Goal: Transaction & Acquisition: Book appointment/travel/reservation

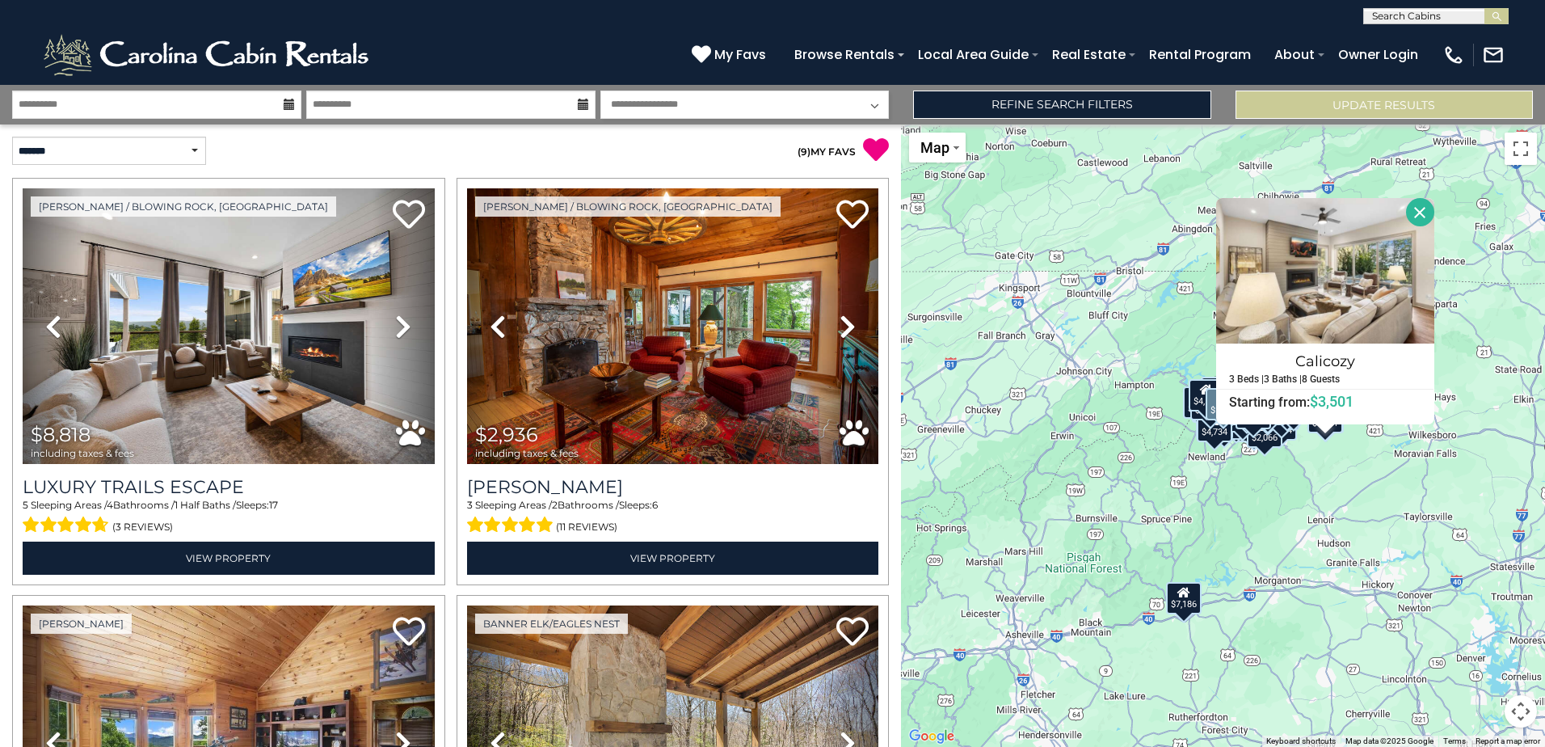
select select "*"
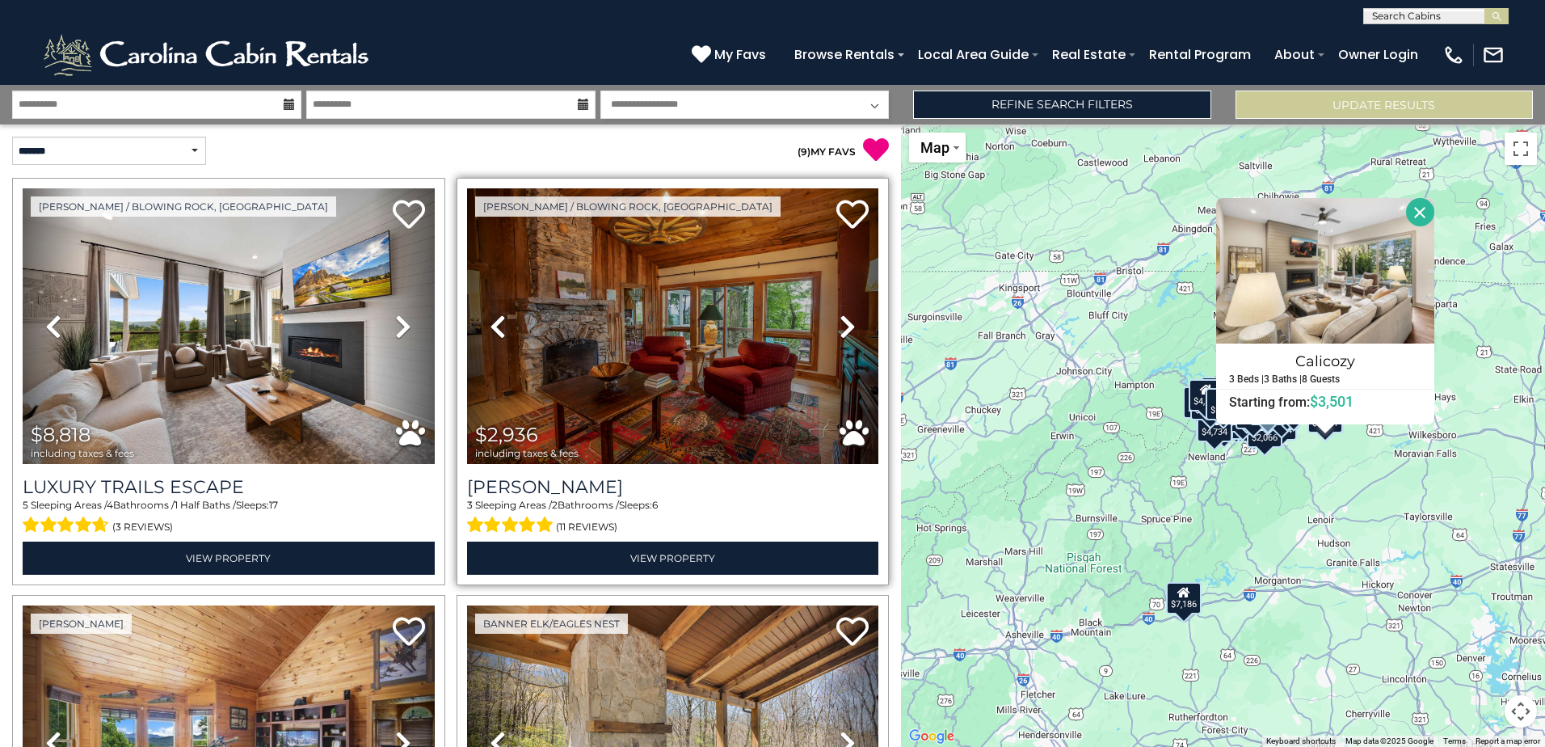
click at [840, 330] on icon at bounding box center [848, 327] width 16 height 26
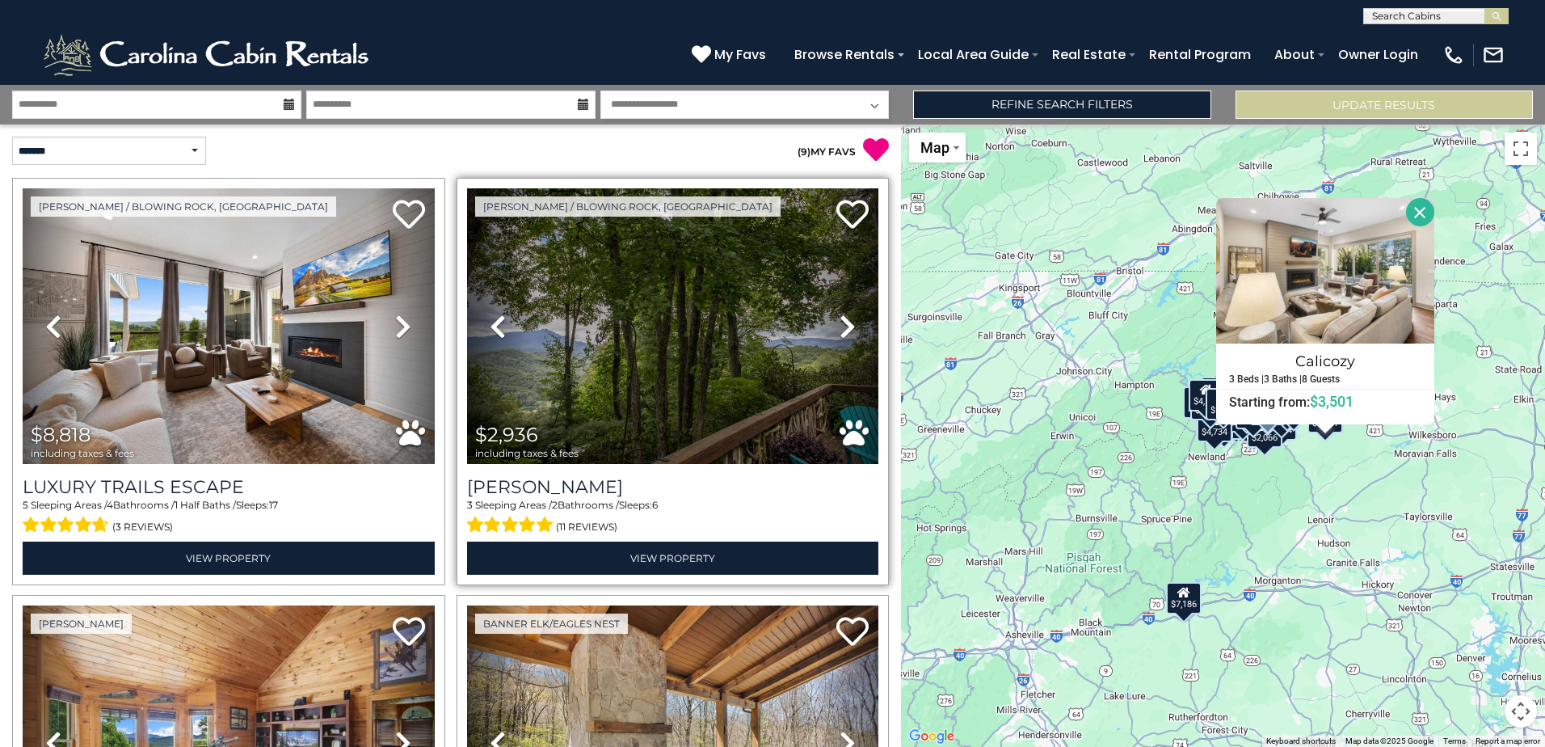
click at [840, 330] on icon at bounding box center [848, 327] width 16 height 26
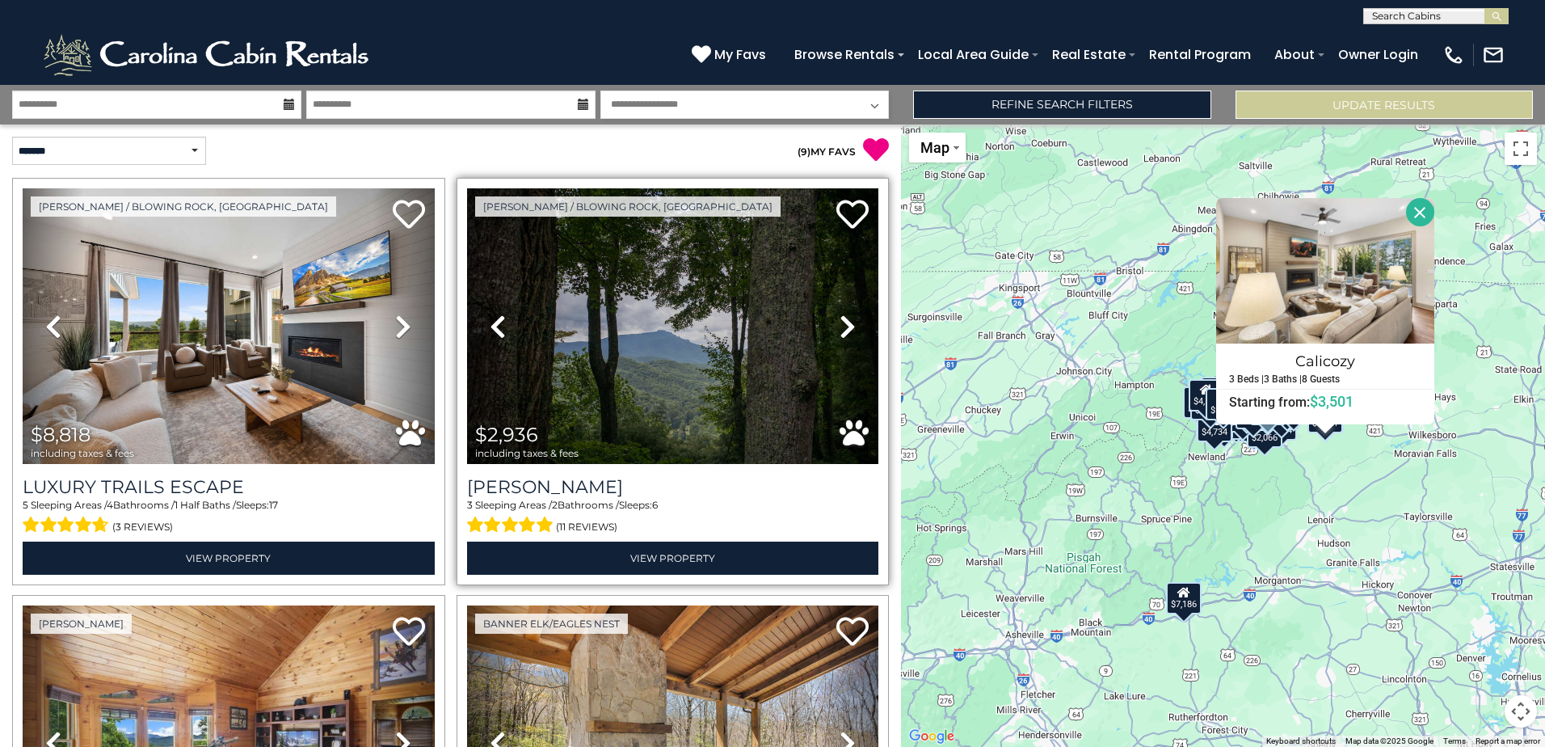
click at [840, 330] on icon at bounding box center [848, 327] width 16 height 26
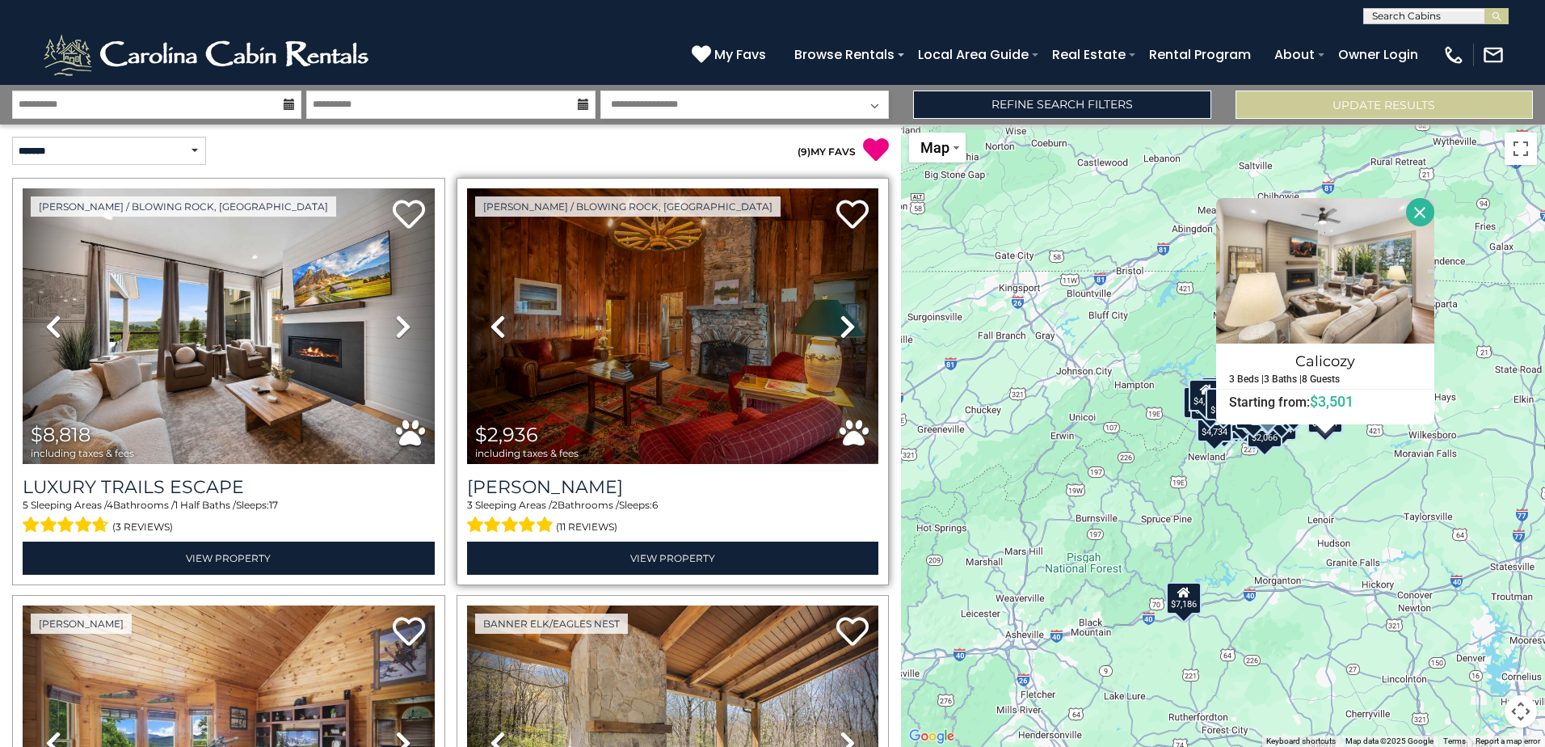
click at [840, 330] on icon at bounding box center [848, 327] width 16 height 26
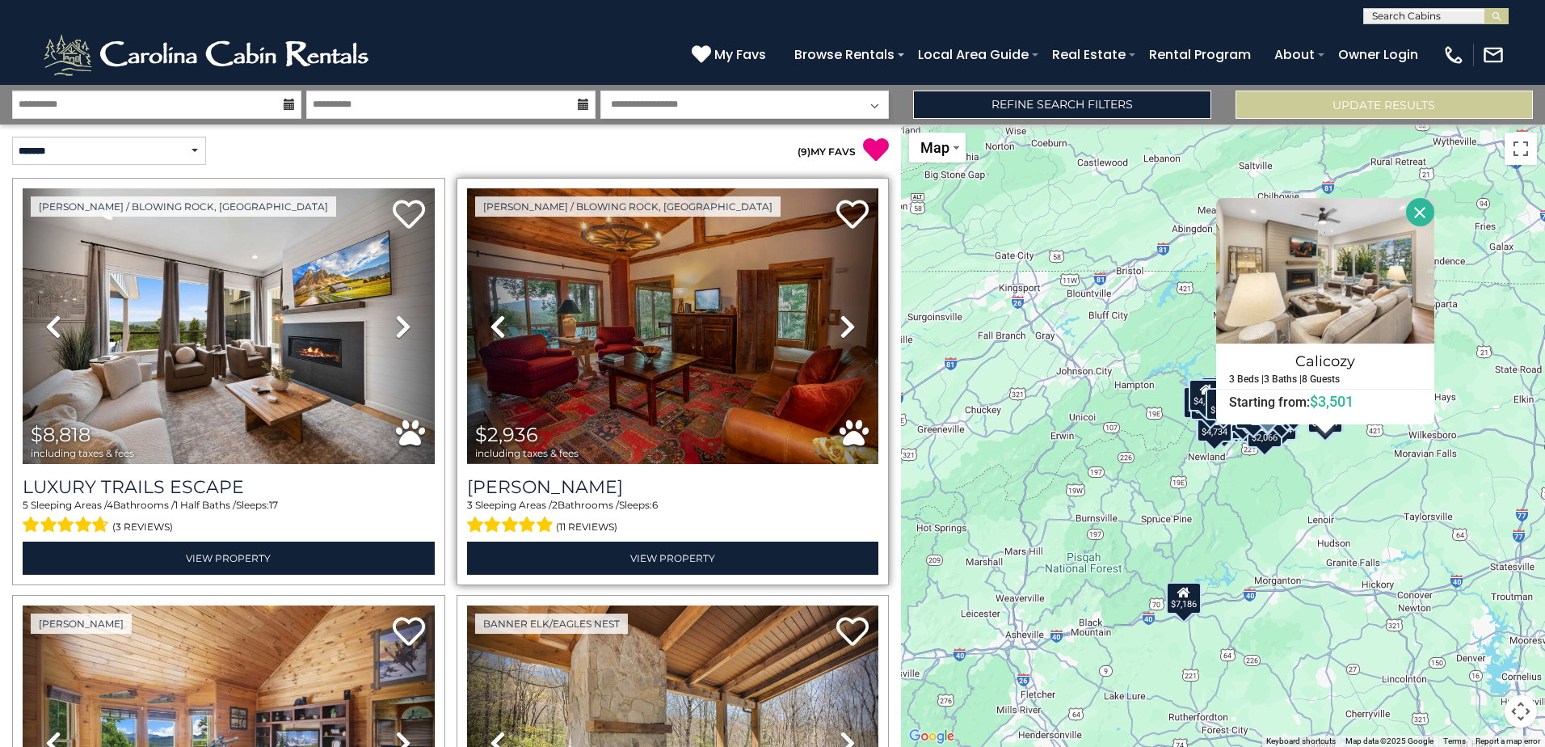
click at [840, 330] on icon at bounding box center [848, 327] width 16 height 26
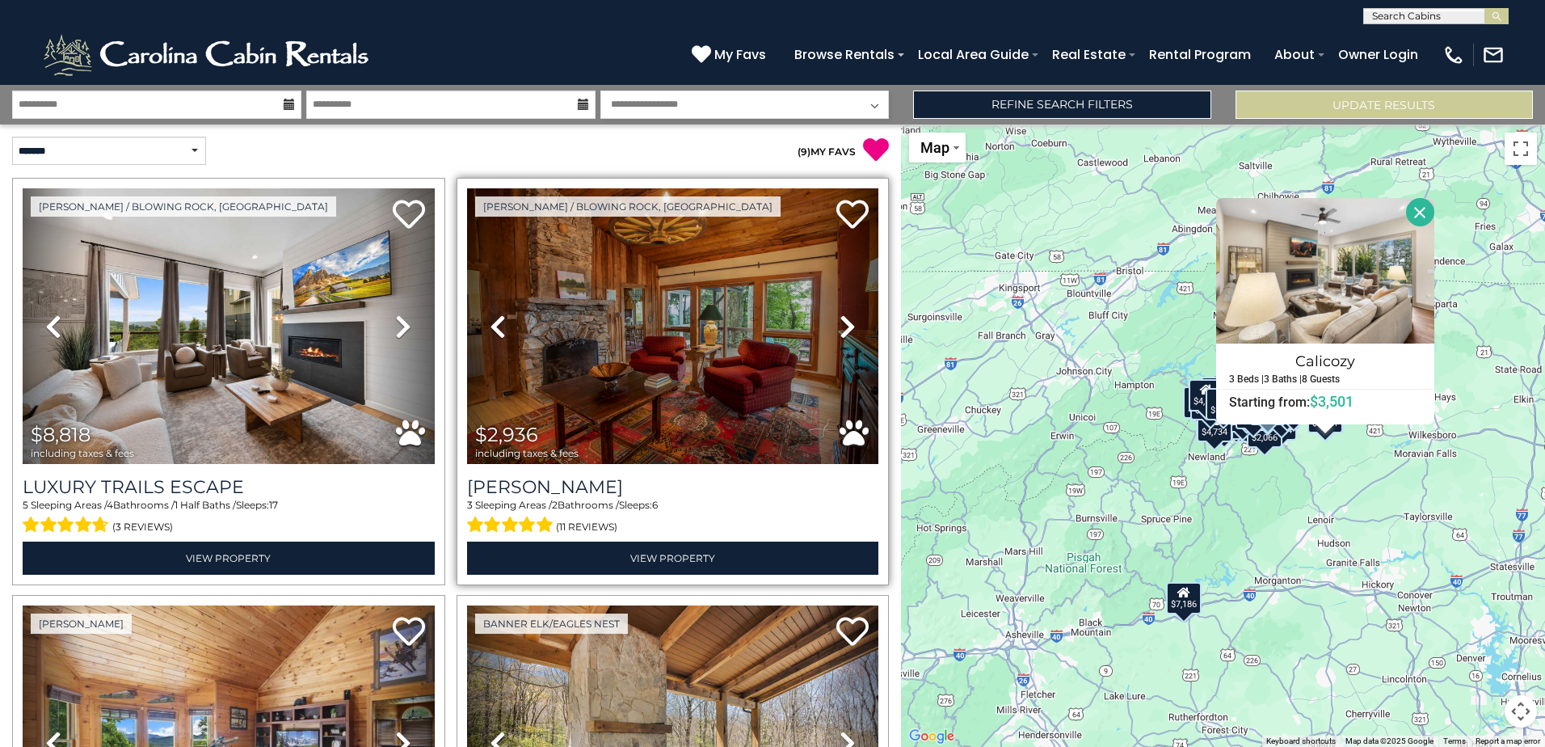
click at [840, 330] on icon at bounding box center [848, 327] width 16 height 26
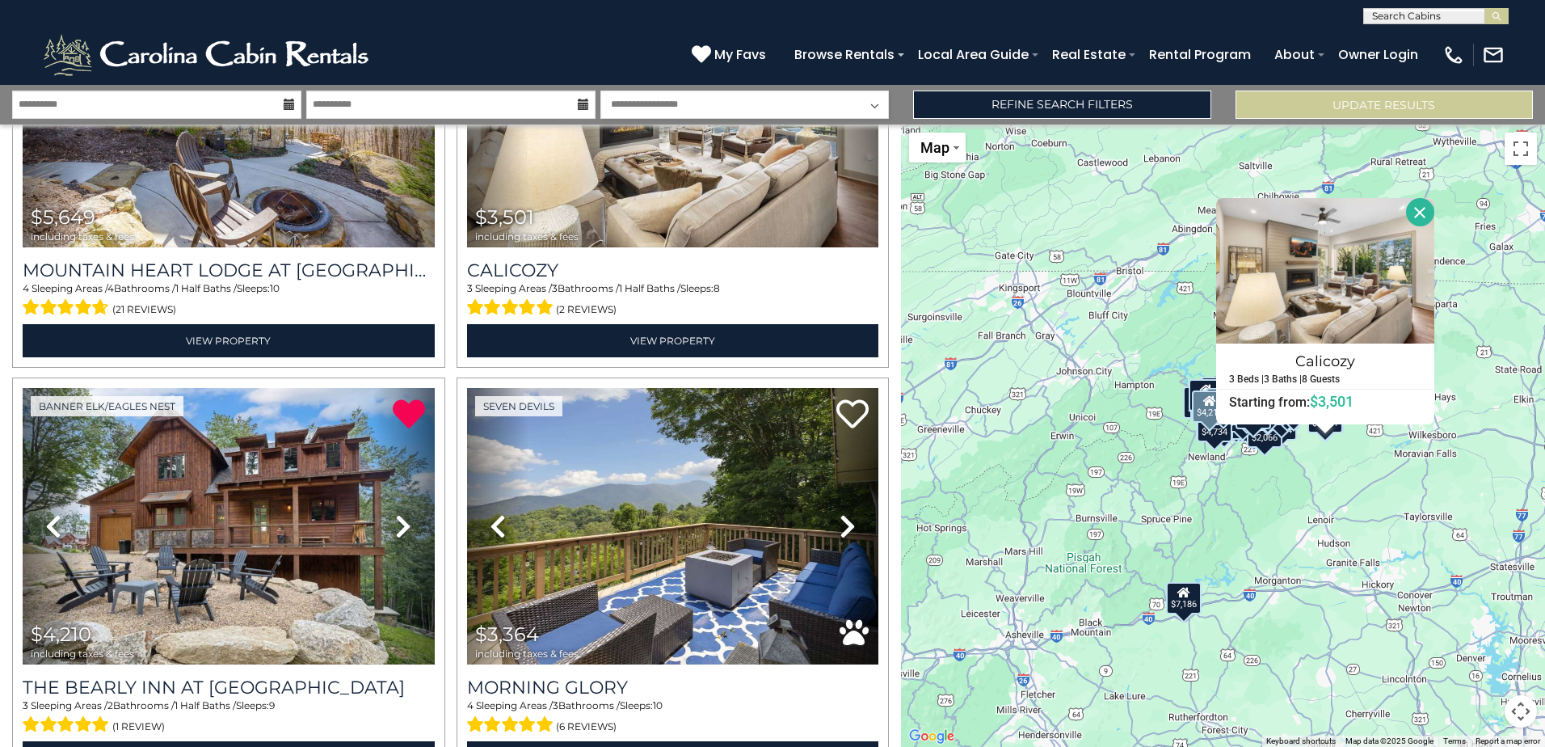
scroll to position [1212, 0]
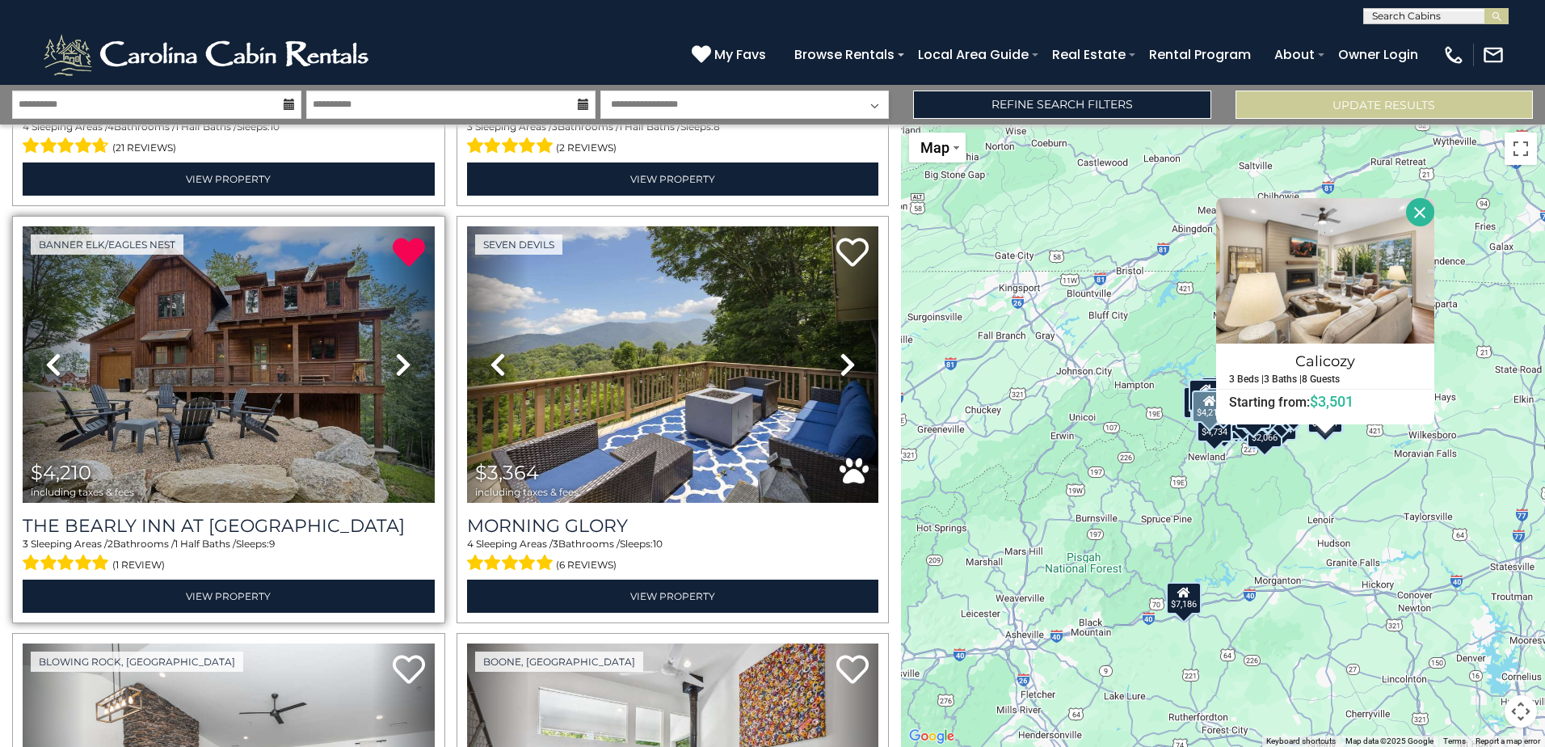
click at [406, 361] on icon at bounding box center [403, 364] width 16 height 26
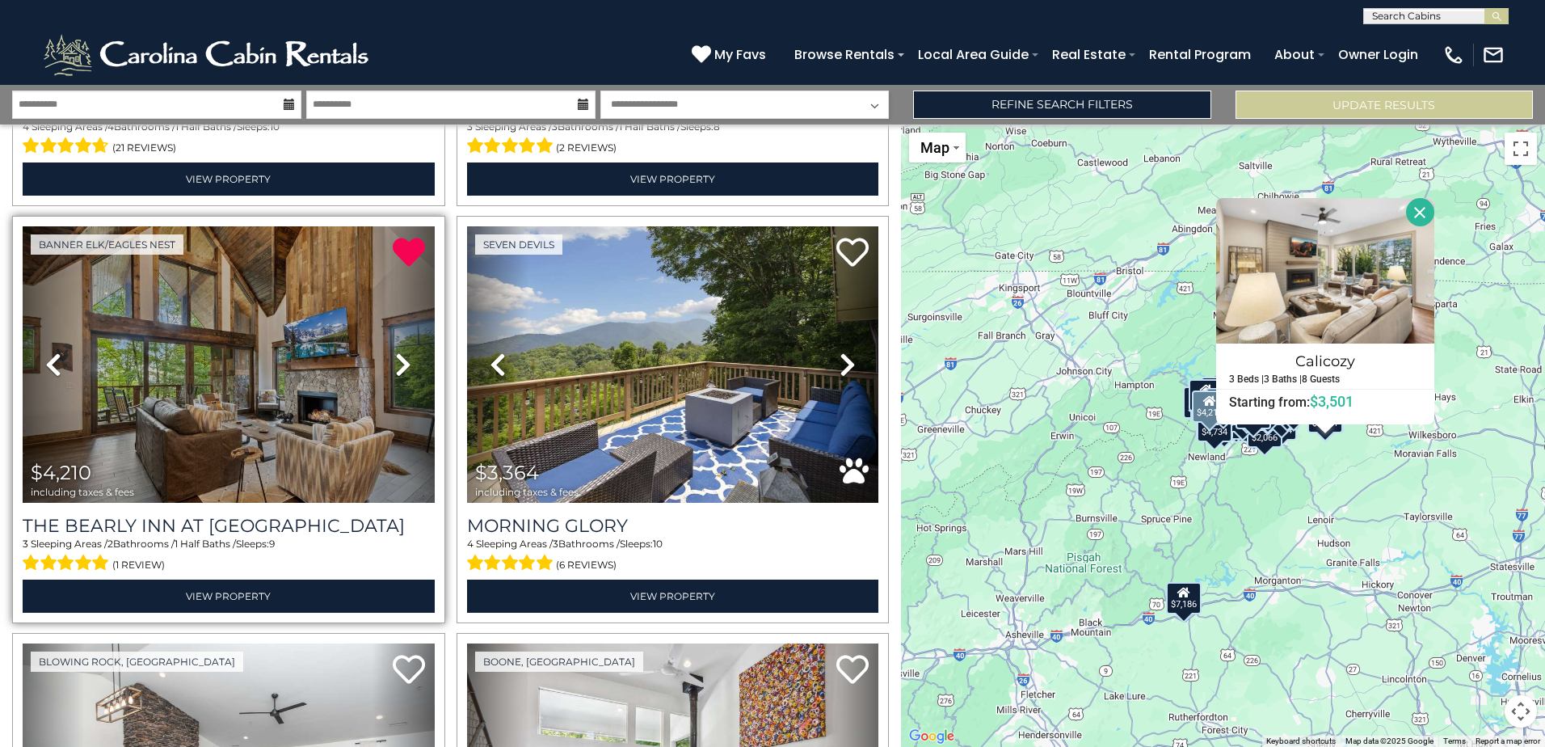
click at [406, 361] on icon at bounding box center [403, 364] width 16 height 26
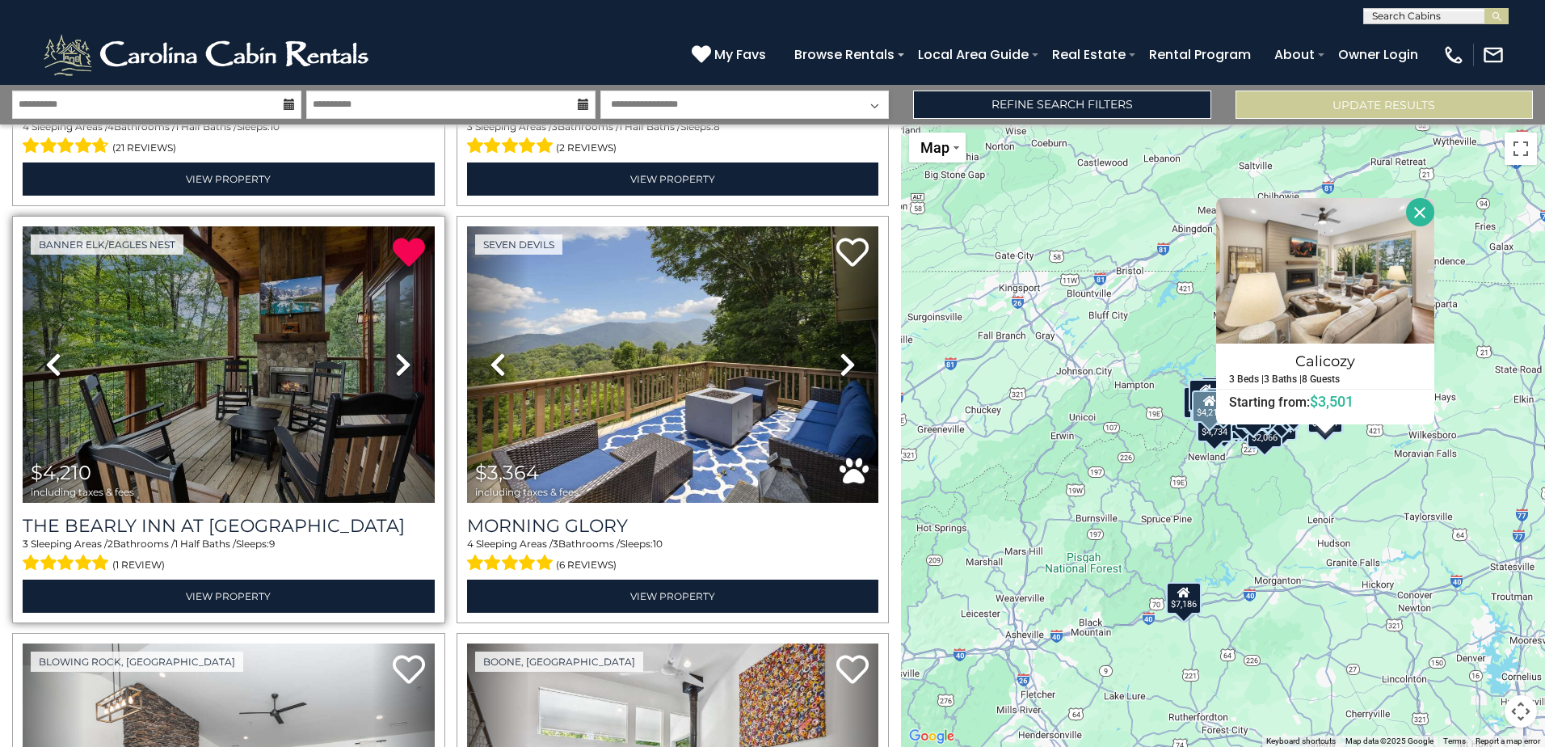
click at [406, 361] on icon at bounding box center [403, 364] width 16 height 26
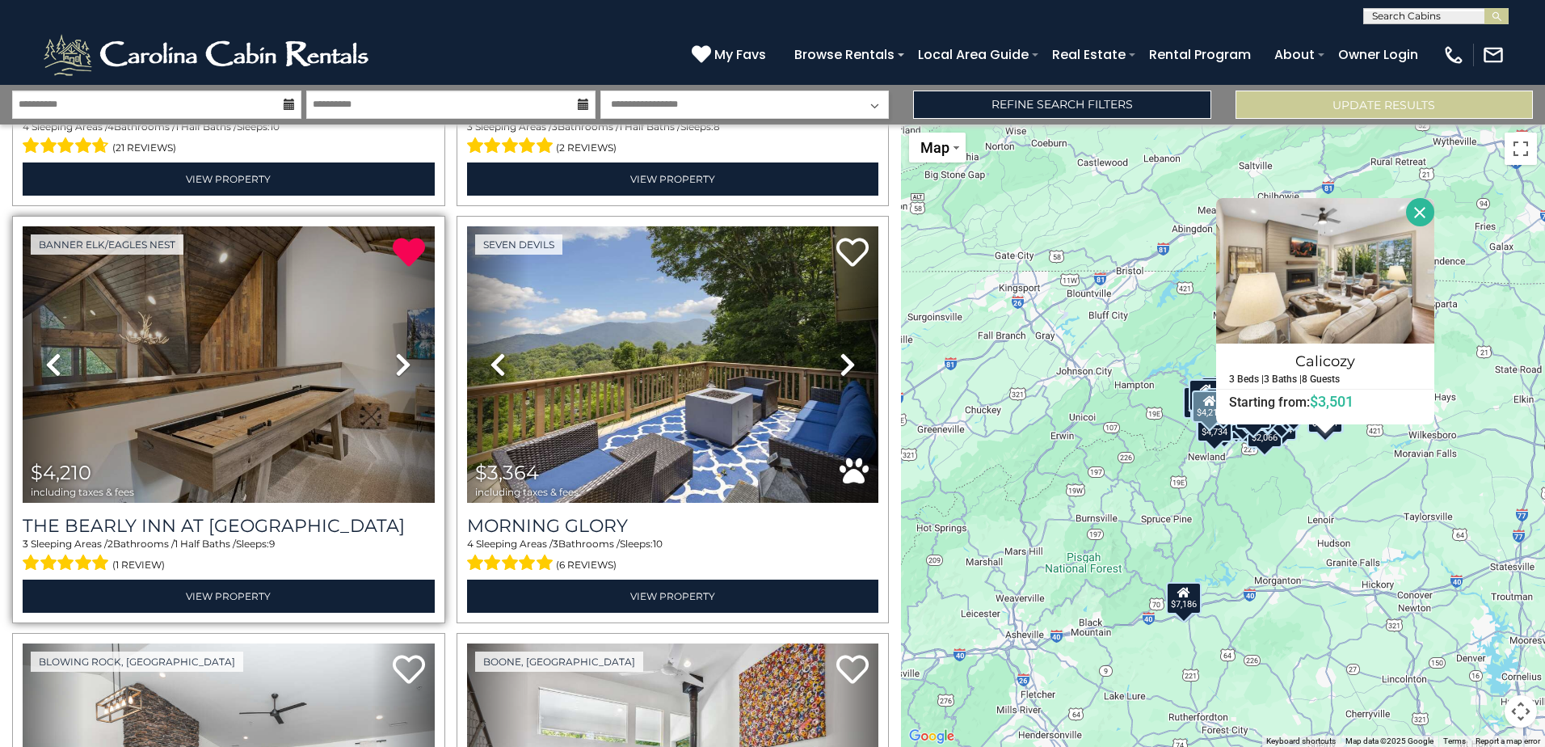
click at [406, 361] on icon at bounding box center [403, 364] width 16 height 26
